Goal: Transaction & Acquisition: Obtain resource

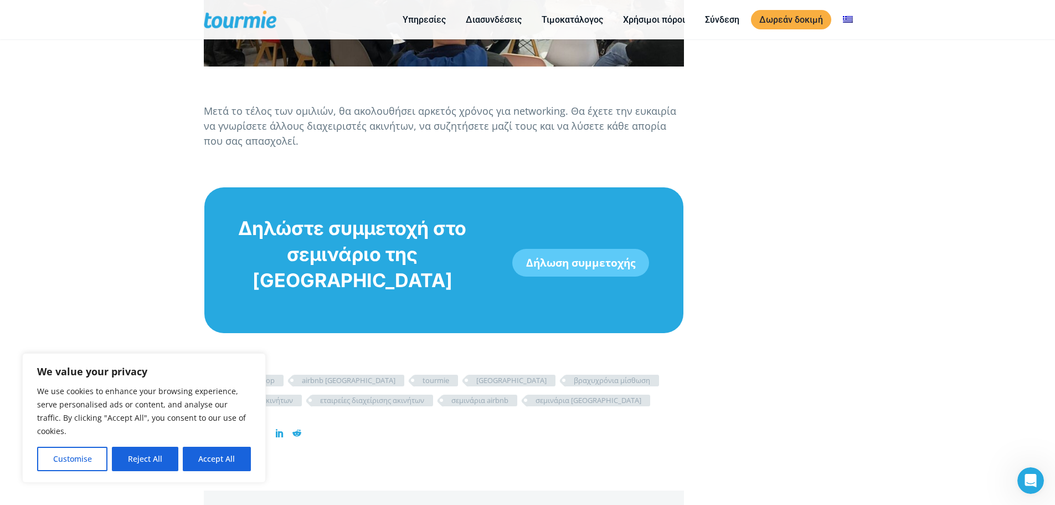
scroll to position [1920, 0]
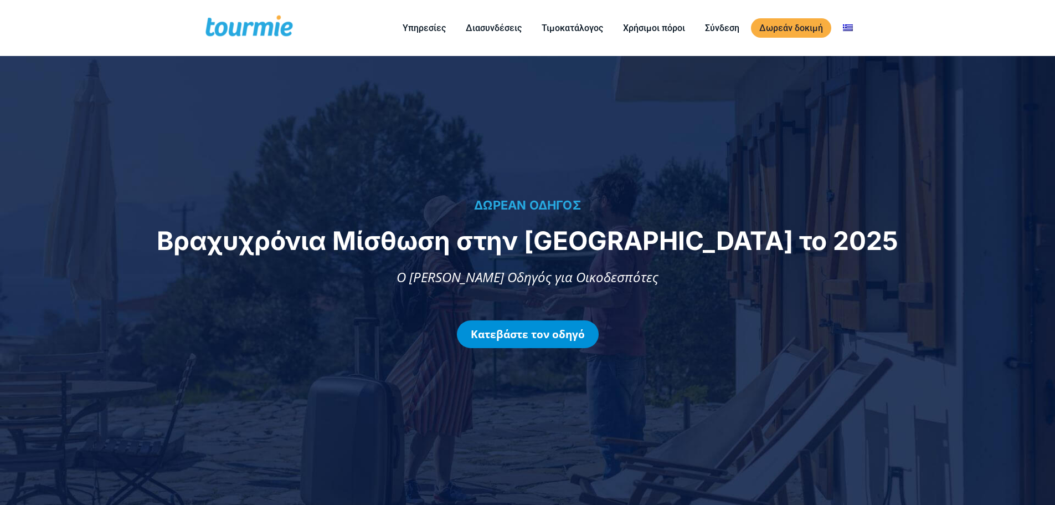
click at [572, 339] on link "Κατεβάστε τον οδηγό" at bounding box center [528, 334] width 142 height 28
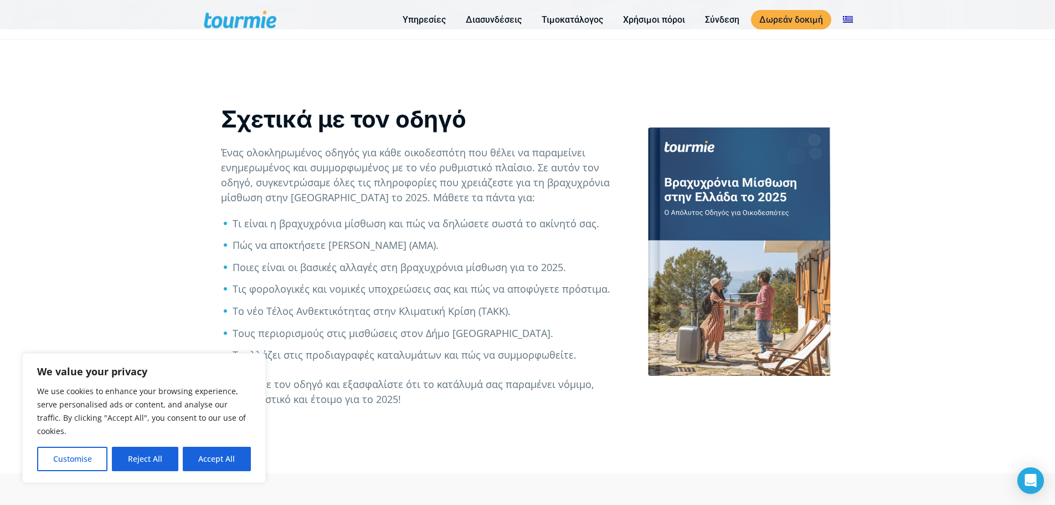
scroll to position [420, 0]
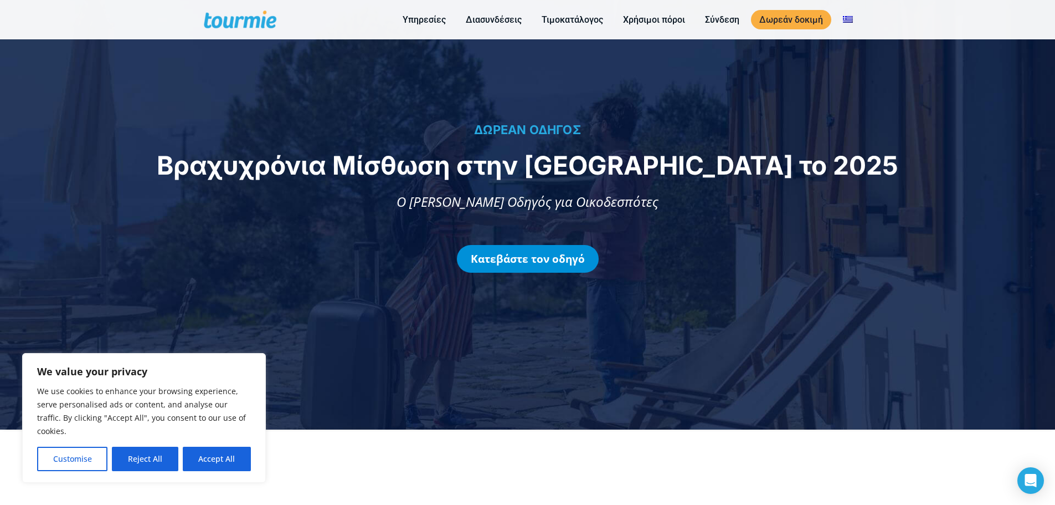
click at [556, 255] on link "Κατεβάστε τον οδηγό" at bounding box center [528, 259] width 142 height 28
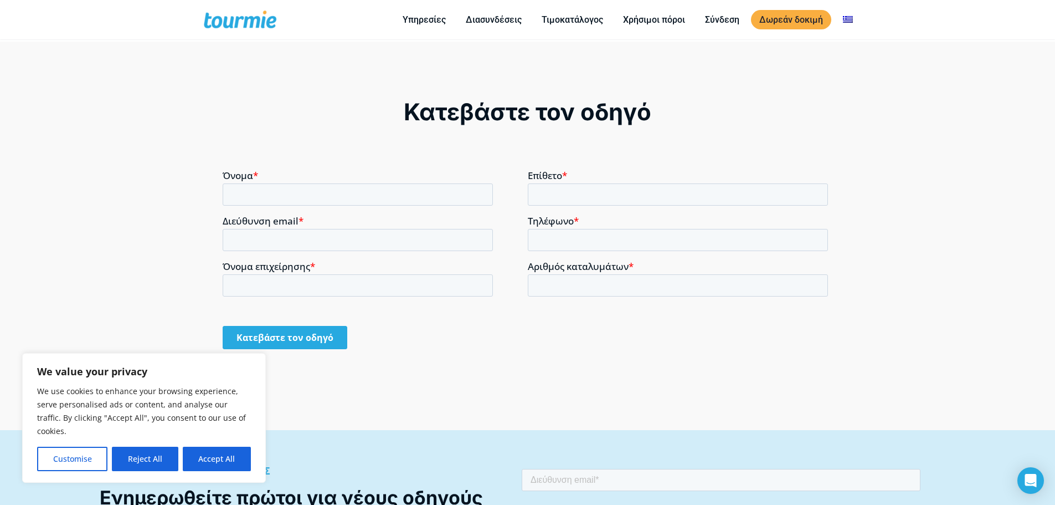
scroll to position [854, 0]
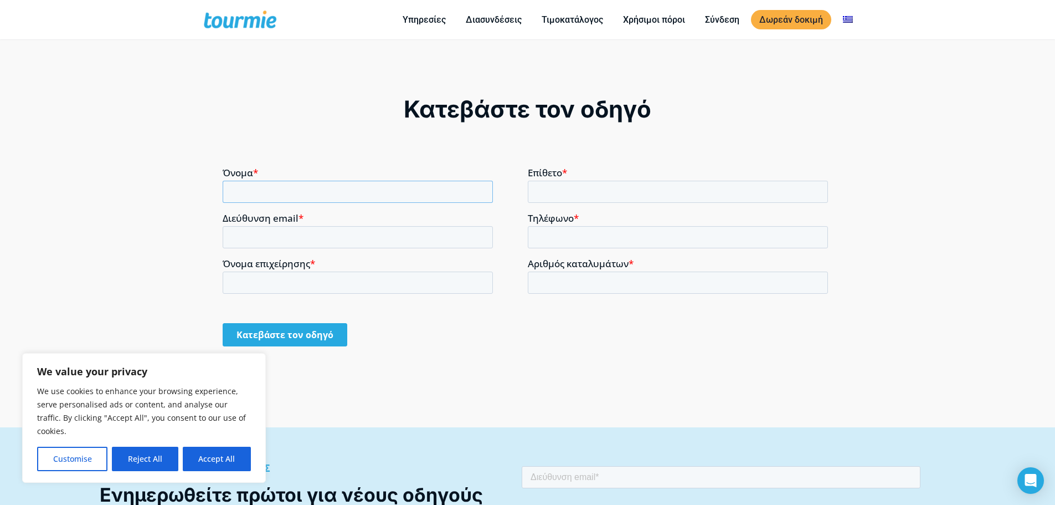
click at [265, 192] on input "Όνομα *" at bounding box center [358, 191] width 270 height 22
type input "Vasilis"
drag, startPoint x: 543, startPoint y: 191, endPoint x: 550, endPoint y: 192, distance: 6.7
click at [543, 191] on input "Επίθετο *" at bounding box center [678, 191] width 301 height 22
type input "[PERSON_NAME]"
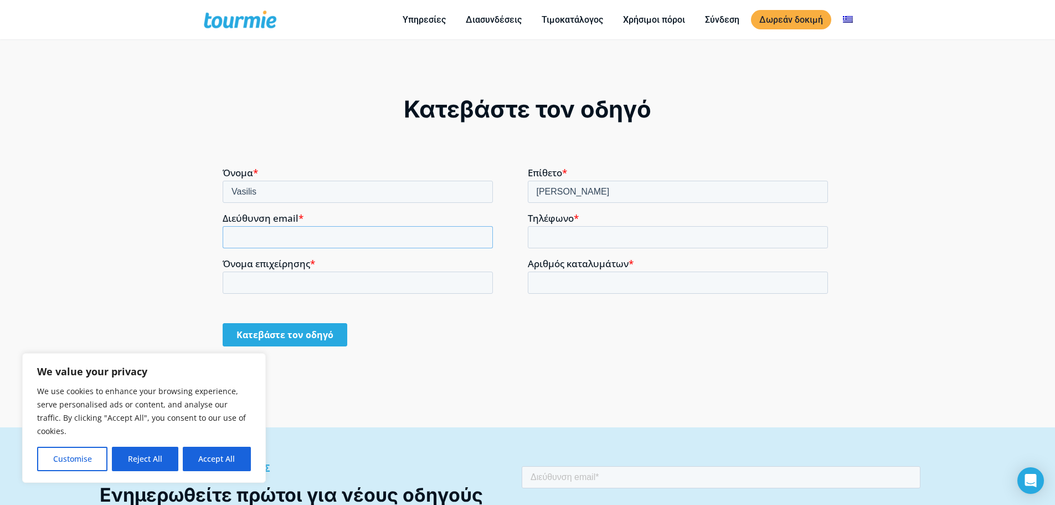
click at [290, 235] on input "Διεύθυνση email *" at bounding box center [358, 236] width 270 height 22
type input "[EMAIL_ADDRESS][DOMAIN_NAME]"
click at [545, 238] on input "Τηλέφωνο *" at bounding box center [678, 236] width 301 height 22
drag, startPoint x: 557, startPoint y: 235, endPoint x: 535, endPoint y: 234, distance: 21.7
click at [535, 234] on input "00306947817248" at bounding box center [678, 236] width 301 height 22
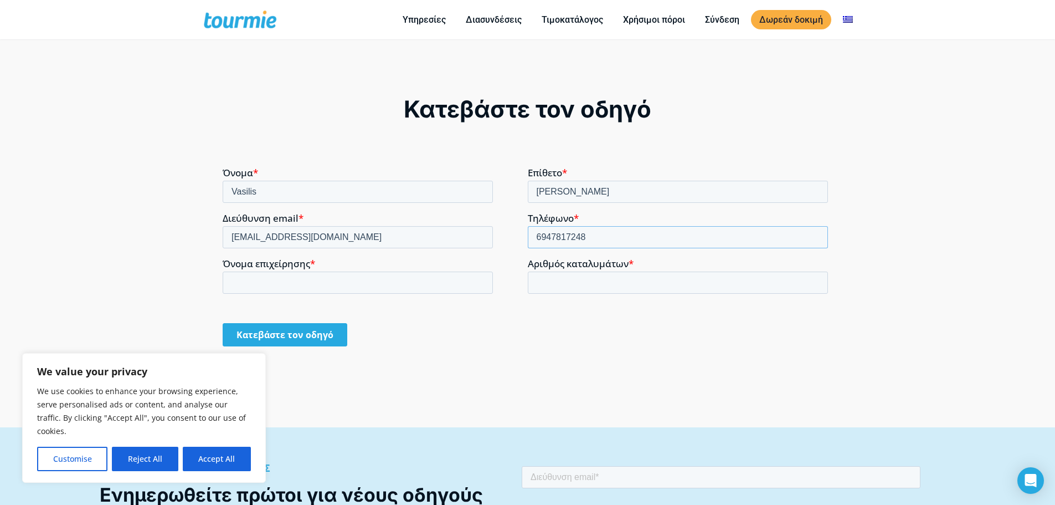
type input "6947817248"
click at [561, 278] on input "Αριθμός καταλυμάτων *" at bounding box center [678, 282] width 301 height 22
type input "0"
click at [274, 279] on input "Όνομα επιχείρησης *" at bounding box center [358, 282] width 270 height 22
click at [410, 313] on form "Όνομα * Vasilis Επίθετο * [PERSON_NAME] Διεύθυνση email * [EMAIL_ADDRESS][DOMAI…" at bounding box center [528, 261] width 610 height 188
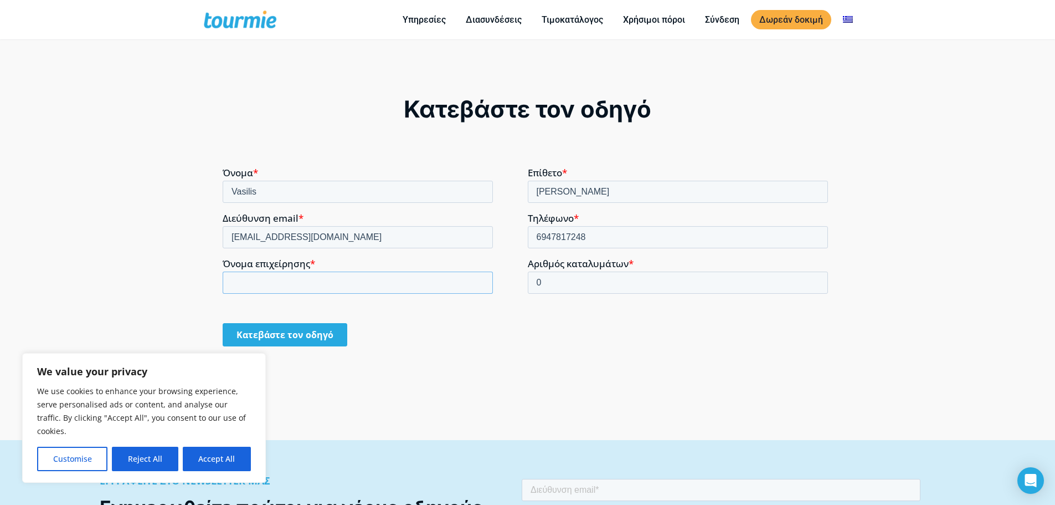
click at [248, 279] on input "Όνομα επιχείρησης *" at bounding box center [358, 282] width 270 height 22
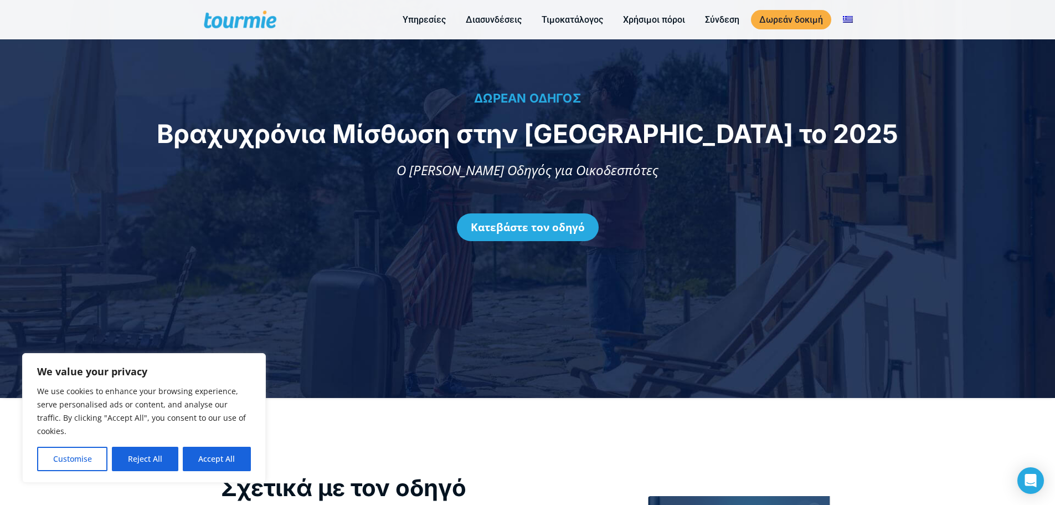
scroll to position [50, 0]
click at [145, 460] on button "Reject All" at bounding box center [145, 458] width 66 height 24
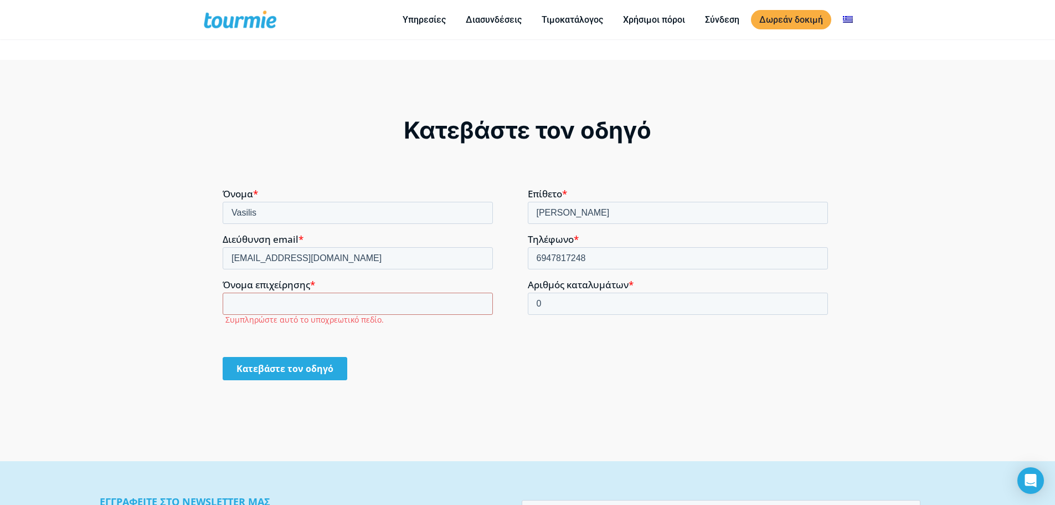
scroll to position [852, 0]
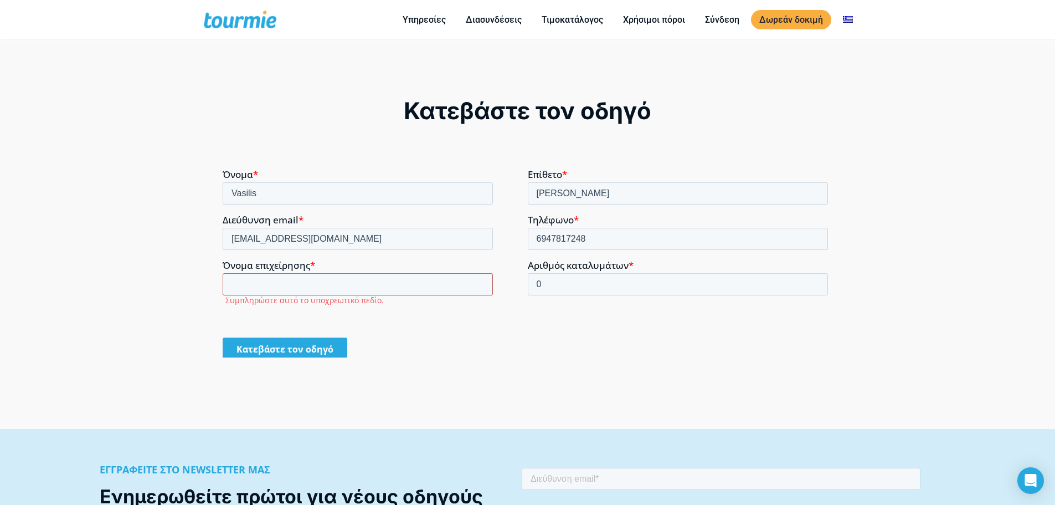
click at [238, 284] on input "Όνομα επιχείρησης *" at bounding box center [358, 284] width 270 height 22
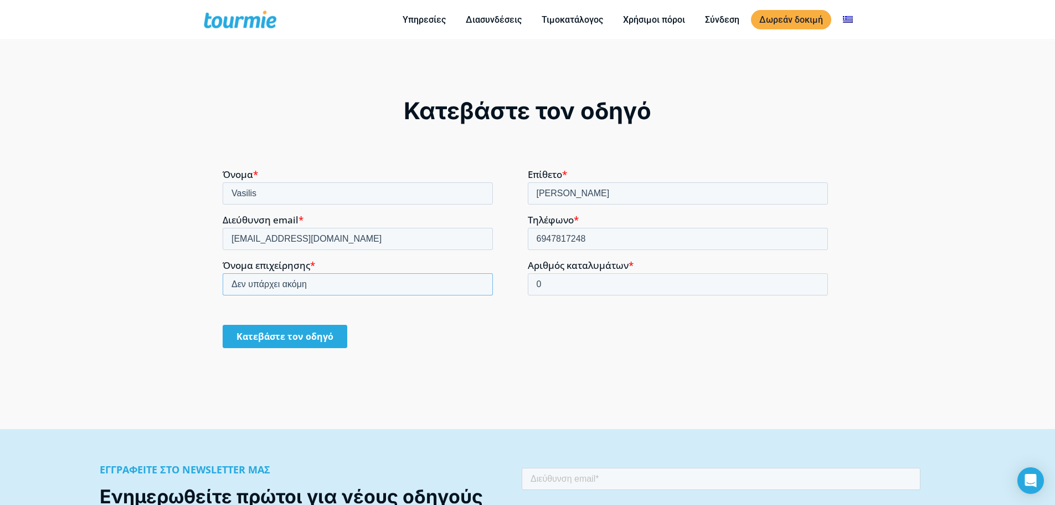
type input "Δεν υπάρχει ακόμη"
click at [302, 309] on form "Όνομα * Vasilis Επίθετο * [PERSON_NAME] Διεύθυνση email * [EMAIL_ADDRESS][DOMAI…" at bounding box center [528, 262] width 610 height 188
click at [306, 331] on input "Κατεβάστε τον οδηγό" at bounding box center [285, 335] width 125 height 23
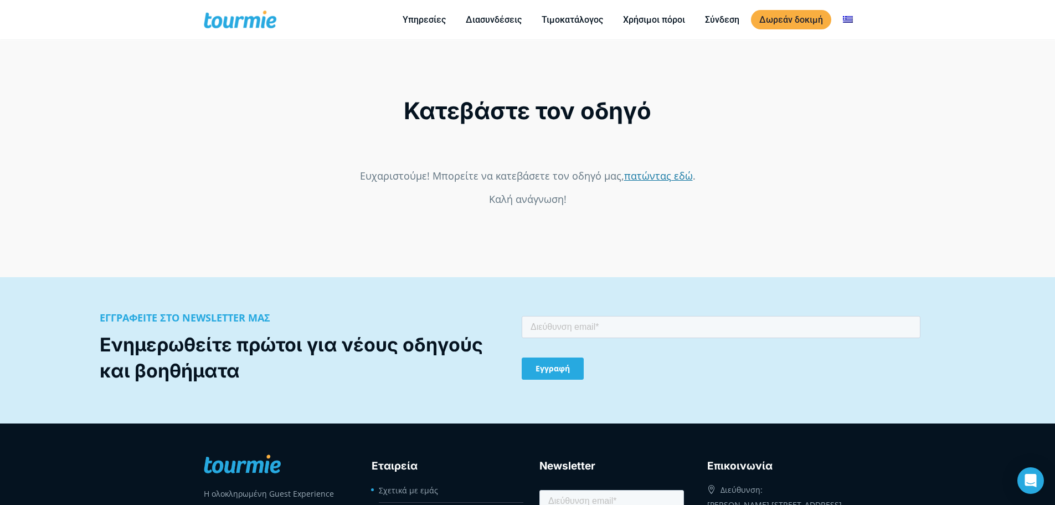
click at [657, 173] on link "πατώντας εδώ" at bounding box center [658, 174] width 69 height 13
